Goal: Transaction & Acquisition: Purchase product/service

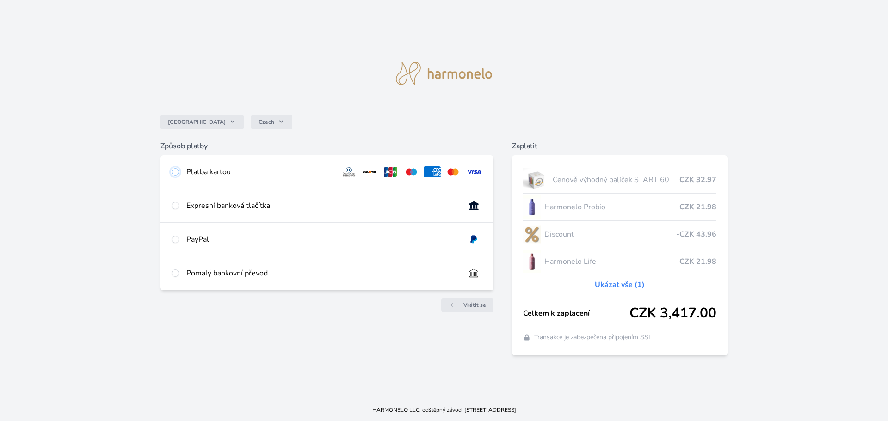
click at [173, 173] on input "radio" at bounding box center [175, 171] width 7 height 7
radio input "true"
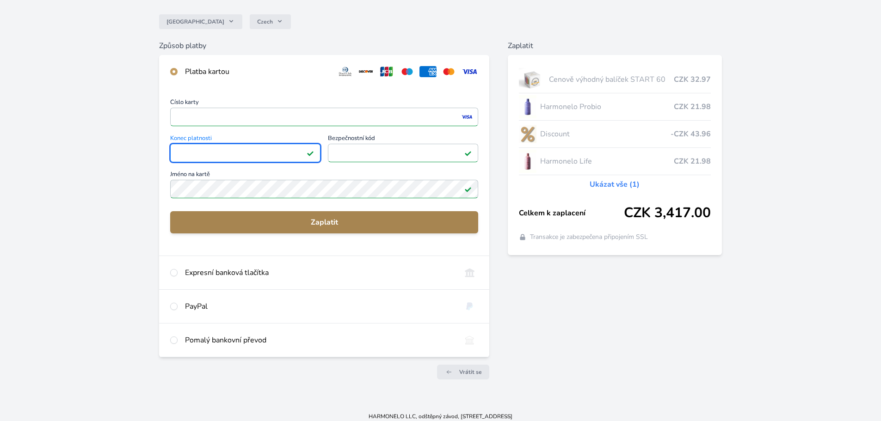
scroll to position [82, 0]
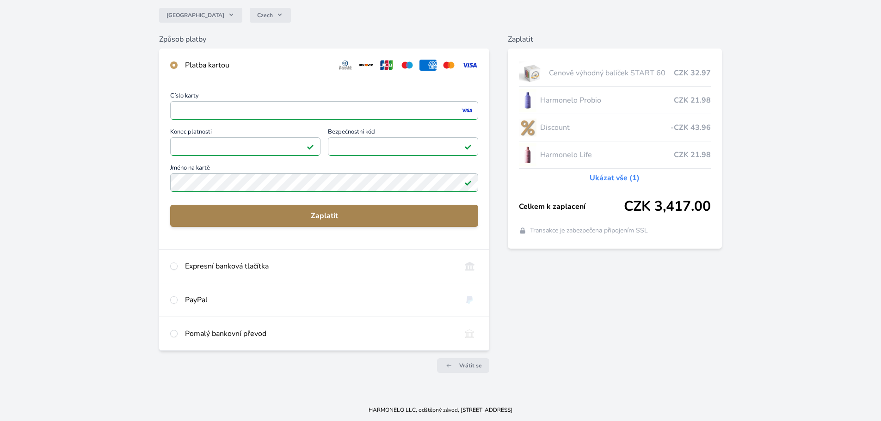
click at [325, 213] on span "Zaplatit" at bounding box center [324, 215] width 293 height 11
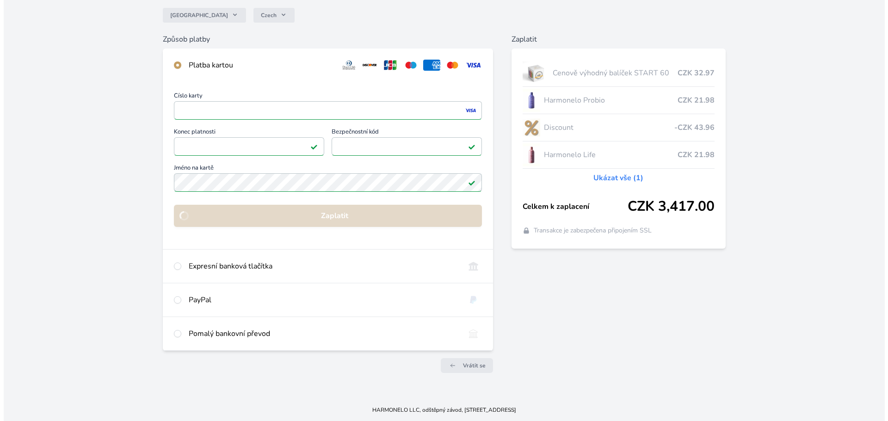
scroll to position [0, 0]
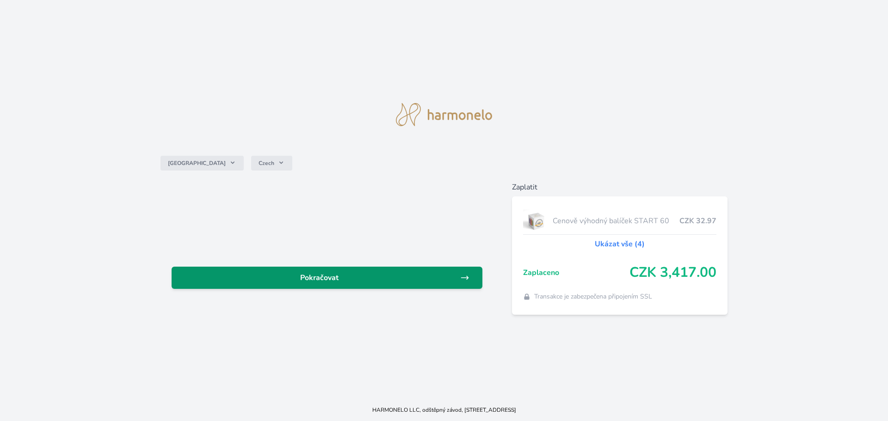
click at [364, 282] on span "Pokračovat" at bounding box center [319, 277] width 281 height 11
